Goal: Transaction & Acquisition: Register for event/course

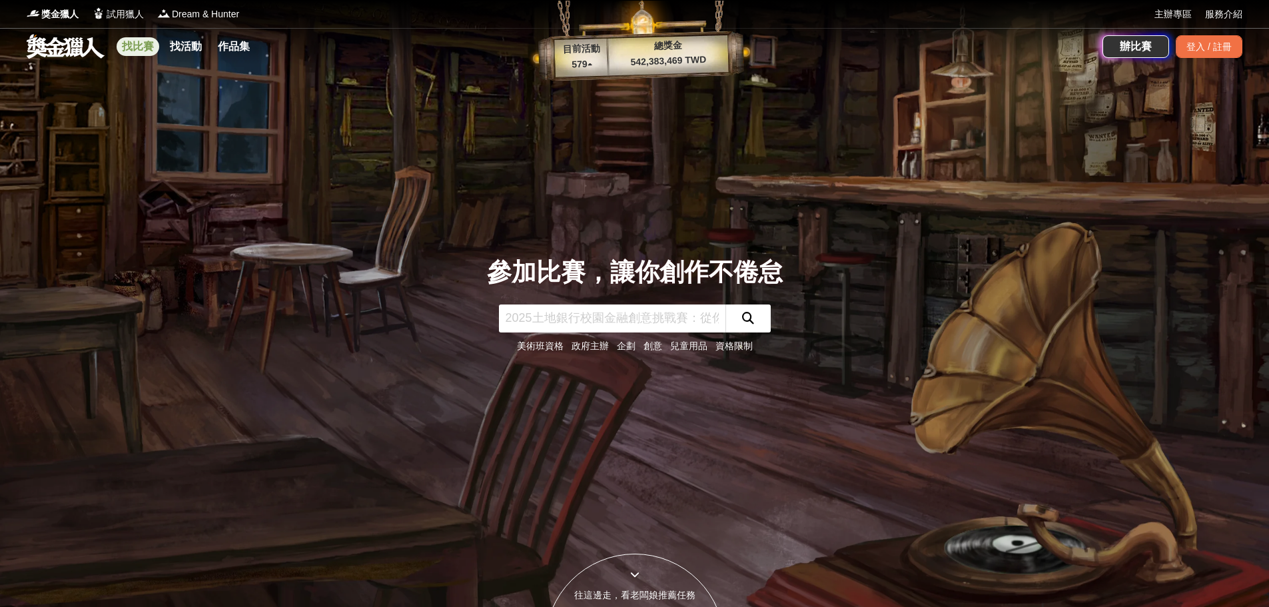
click at [143, 50] on link "找比賽" at bounding box center [138, 46] width 43 height 19
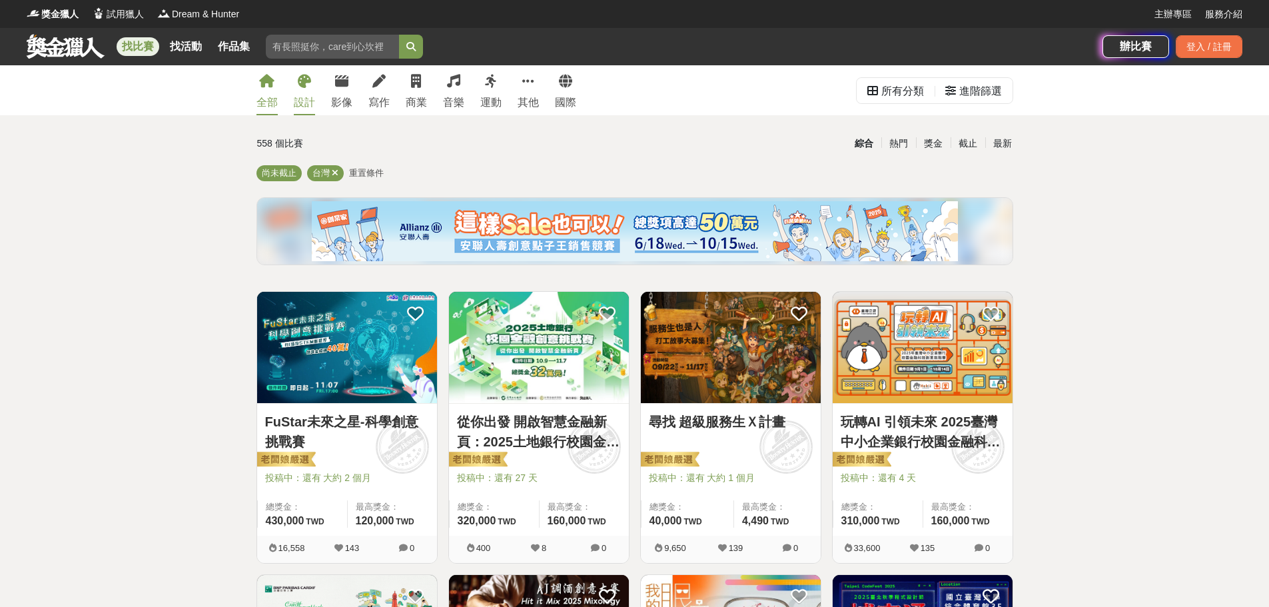
click at [300, 90] on link "設計" at bounding box center [304, 90] width 21 height 50
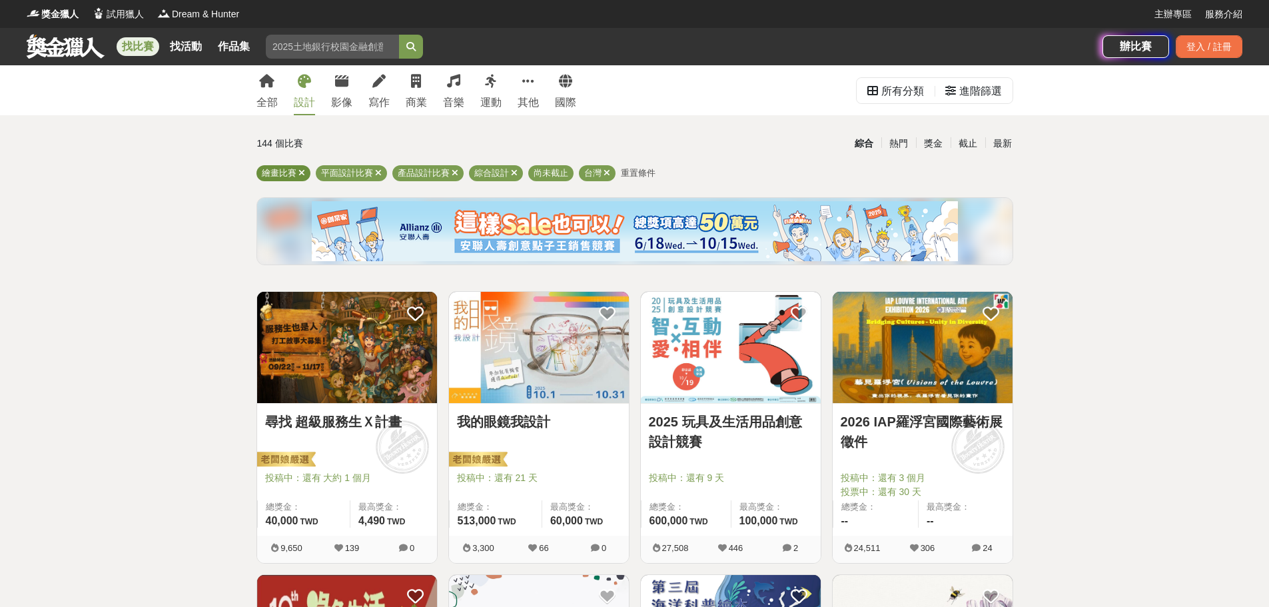
click at [300, 176] on icon at bounding box center [301, 173] width 7 height 9
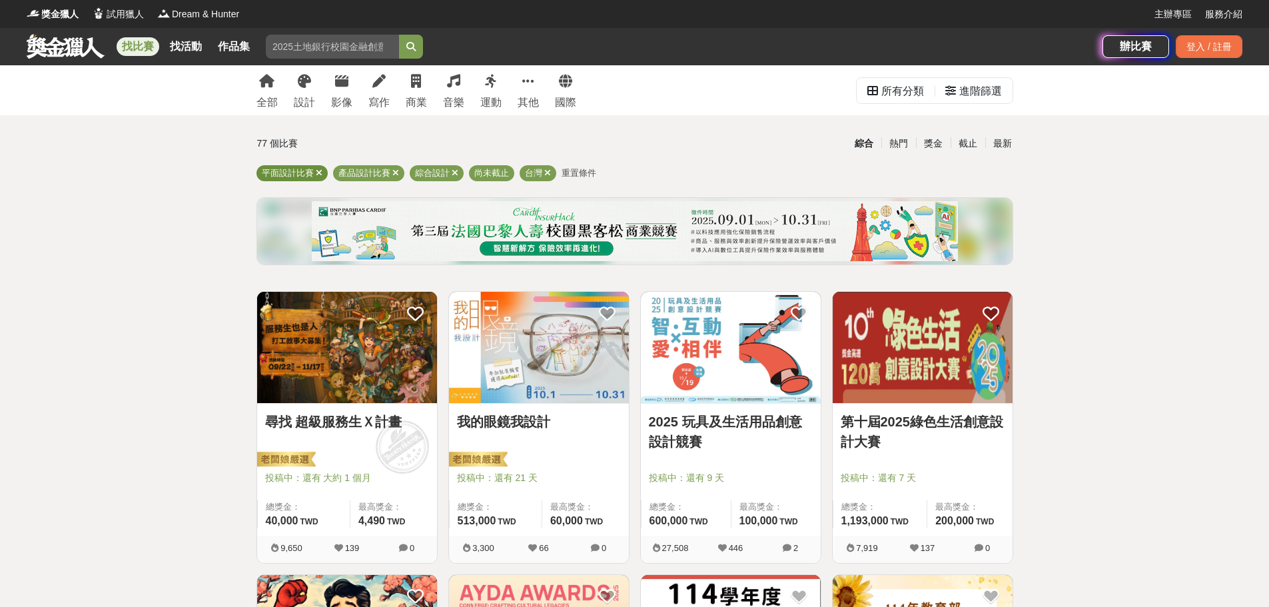
click at [319, 174] on icon at bounding box center [319, 173] width 7 height 9
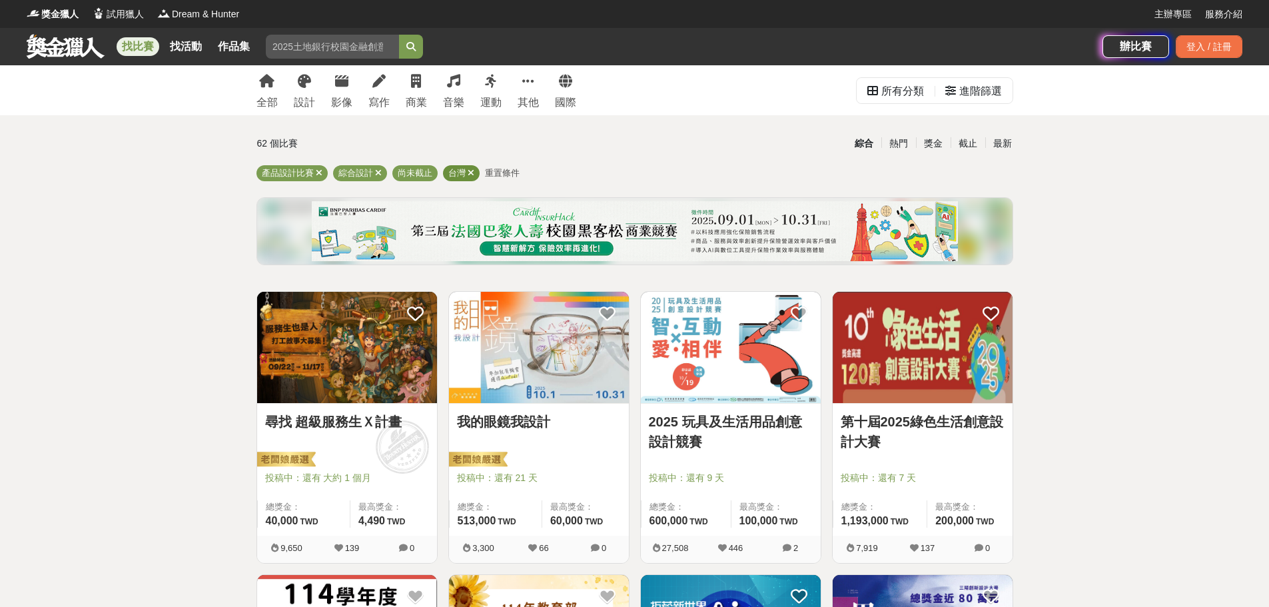
click at [469, 177] on icon at bounding box center [471, 173] width 7 height 9
click at [961, 354] on img at bounding box center [923, 347] width 180 height 111
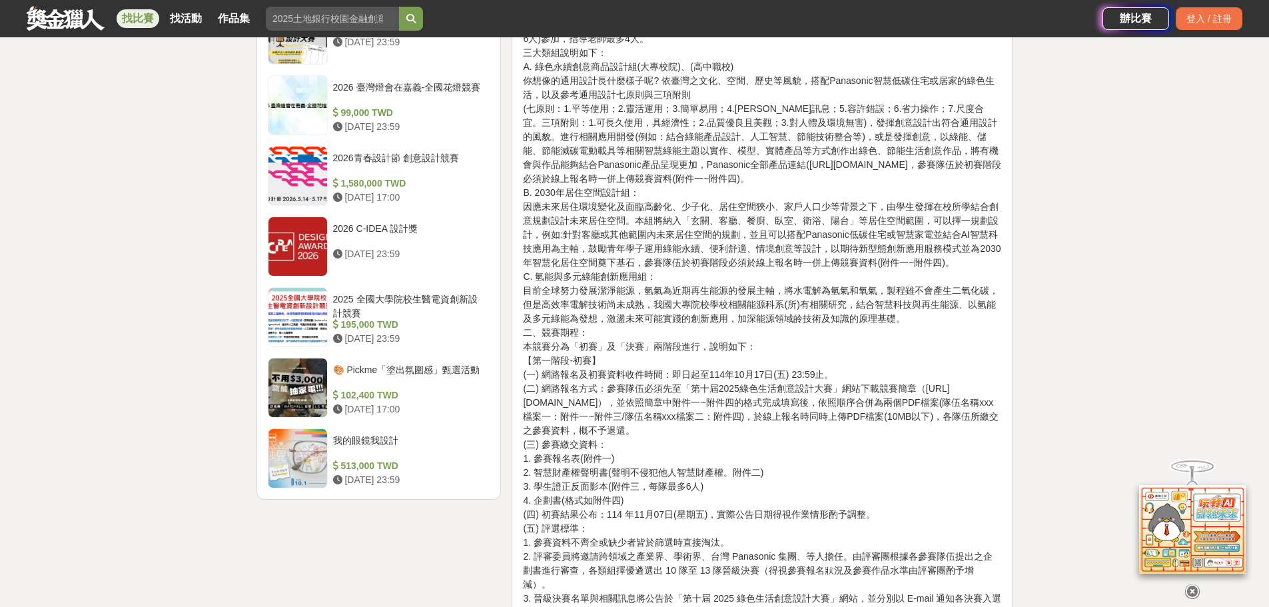
scroll to position [1532, 0]
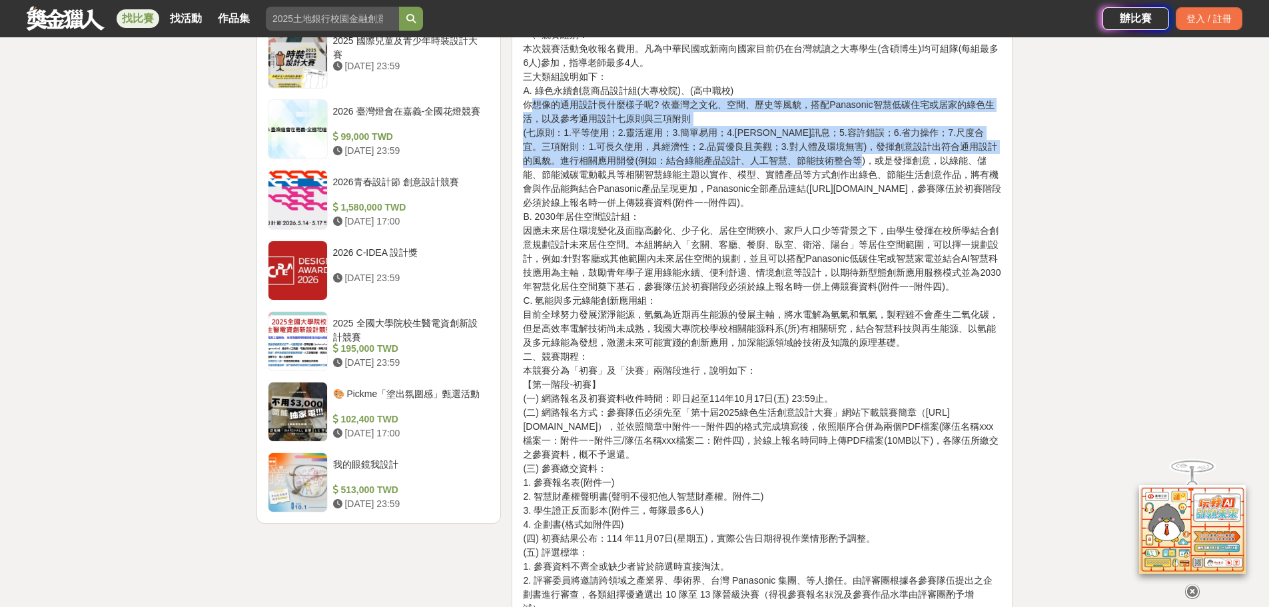
drag, startPoint x: 536, startPoint y: 106, endPoint x: 883, endPoint y: 160, distance: 351.3
click at [883, 160] on p "玖、 活動內容 一、競賽組別： 本次競賽活動免收報名費用。凡為中華民國或新南向國家目前仍在台灣就讀之大專學生(含碩博生)均可組隊(每組最多6人)參加，指導老師…" at bounding box center [762, 322] width 478 height 644
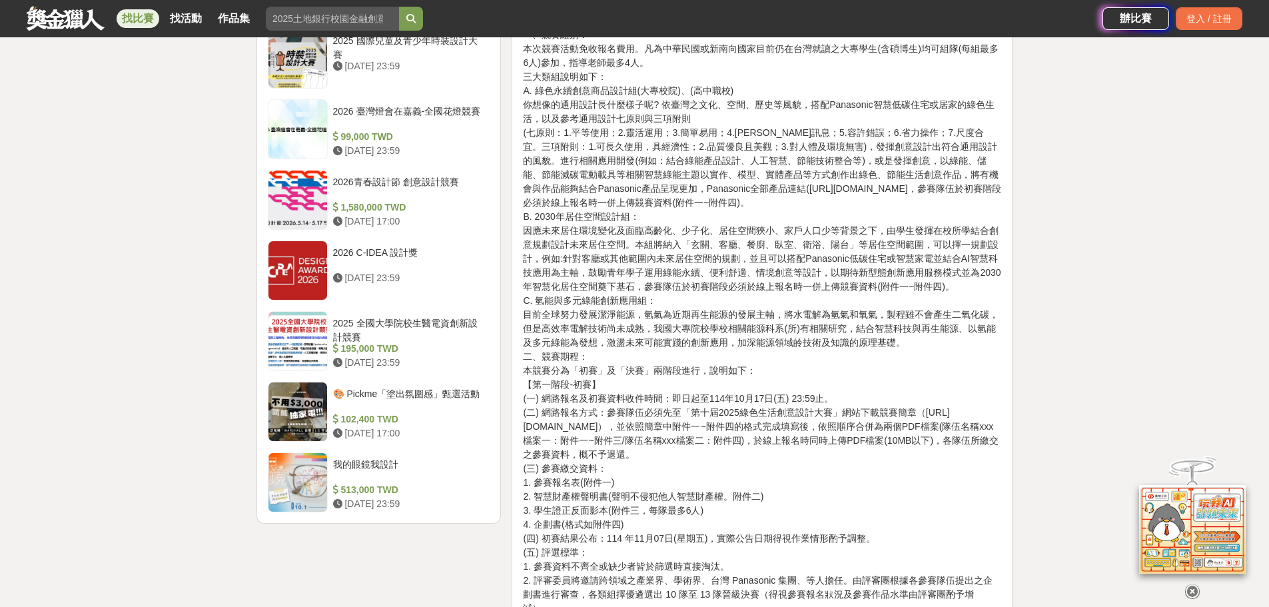
click at [884, 185] on p "玖、 活動內容 一、競賽組別： 本次競賽活動免收報名費用。凡為中華民國或新南向國家目前仍在台灣就讀之大專學生(含碩博生)均可組隊(每組最多6人)參加，指導老師…" at bounding box center [762, 322] width 478 height 644
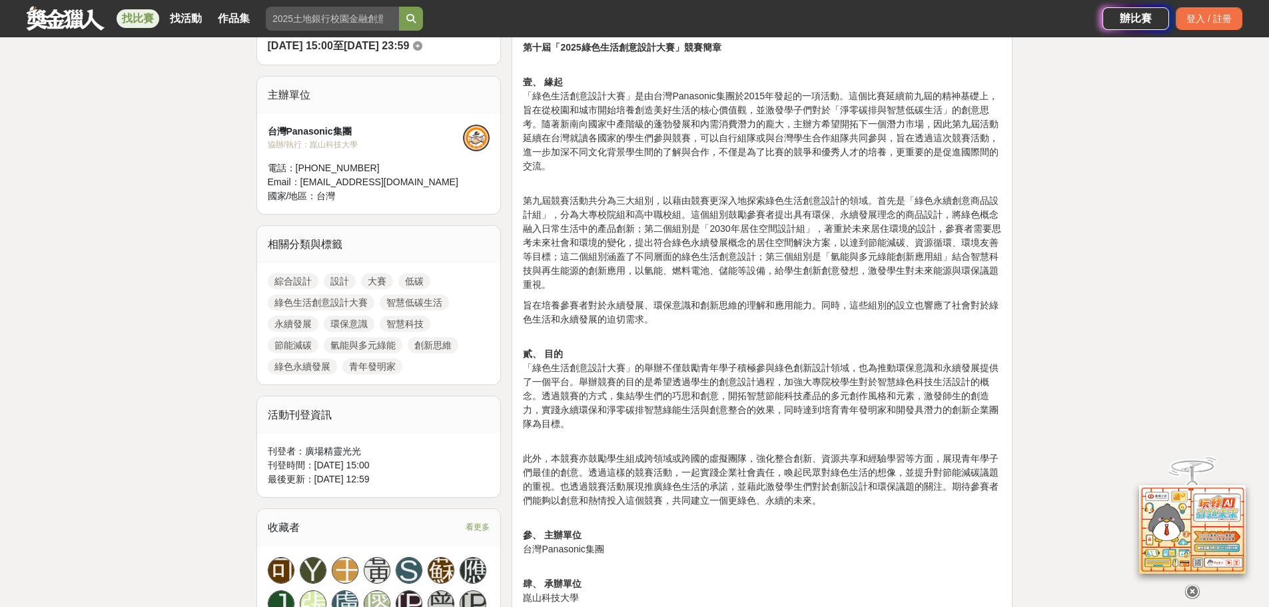
scroll to position [333, 0]
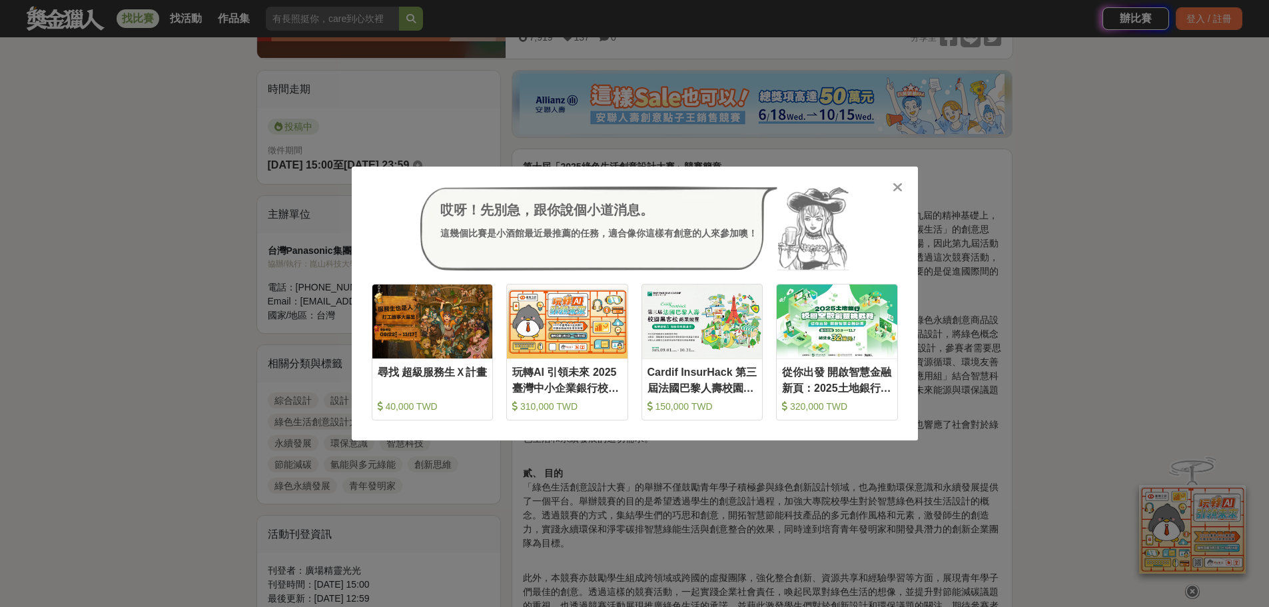
click at [890, 192] on div "哎呀！先別急，跟你說個小道消息。 這幾個比賽是小酒館最近最推薦的任務，適合像你這樣有創意的人來參加噢！" at bounding box center [635, 229] width 526 height 84
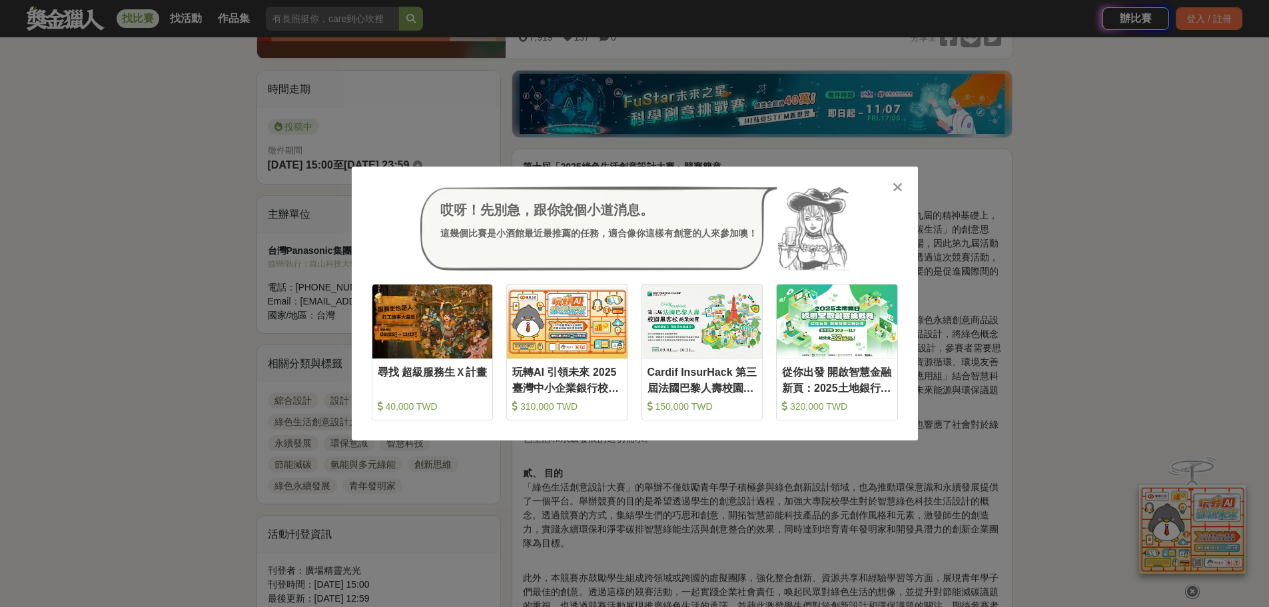
click at [899, 188] on icon at bounding box center [898, 187] width 10 height 13
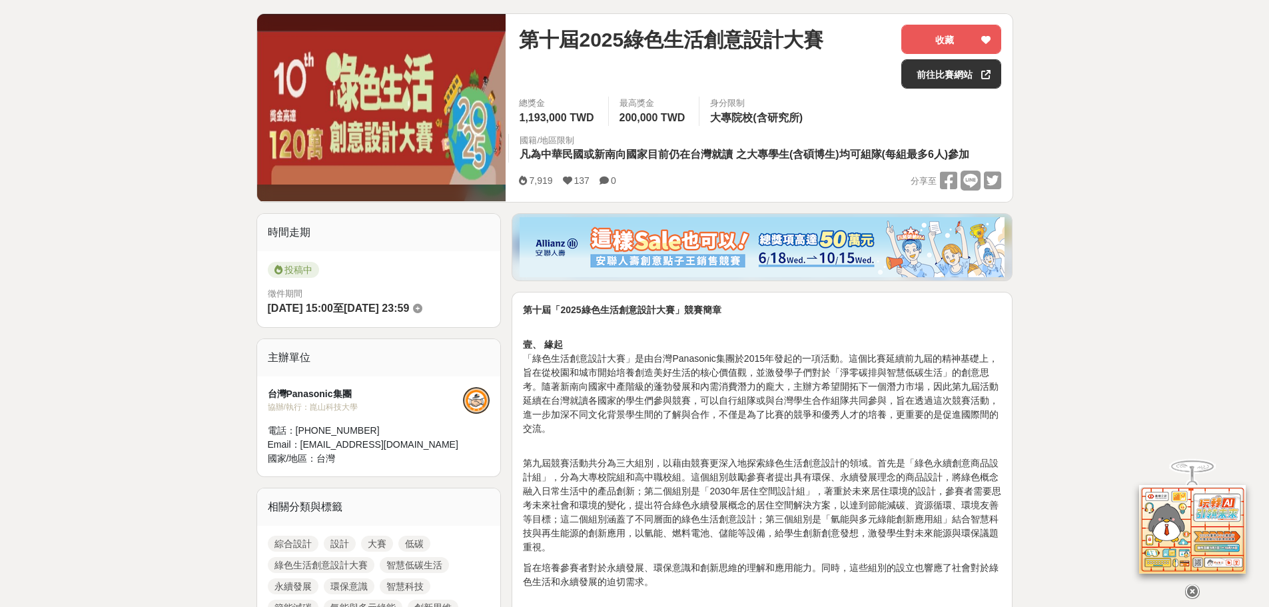
scroll to position [0, 0]
